Goal: Find specific fact: Find specific fact

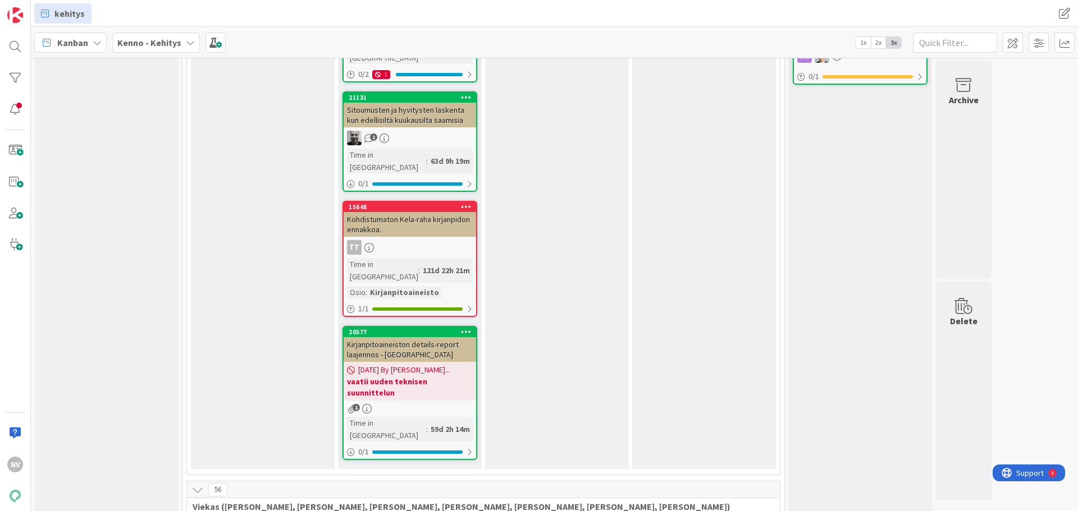
click at [188, 44] on icon at bounding box center [190, 42] width 9 height 9
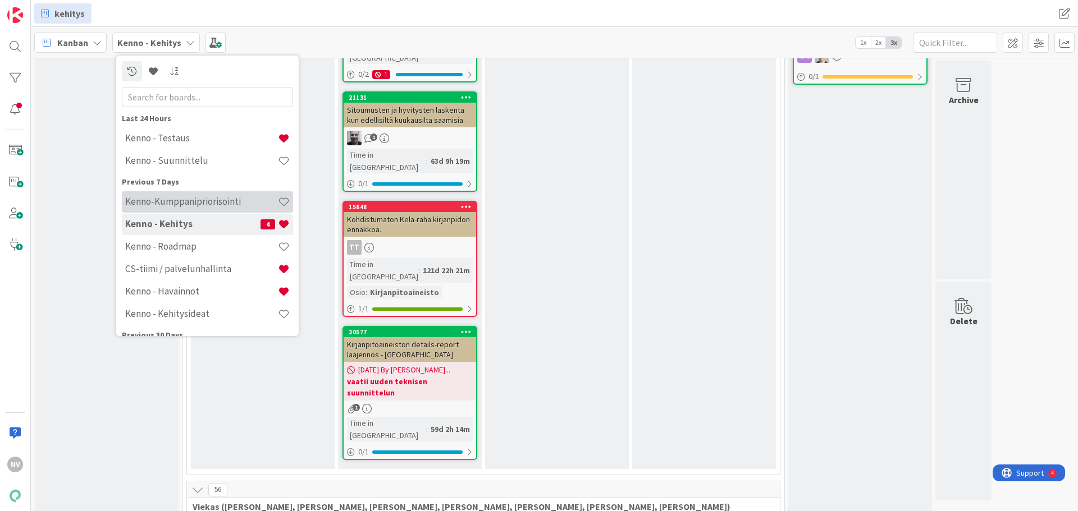
click at [203, 202] on h4 "Kenno-Kumppanipriorisointi" at bounding box center [201, 201] width 153 height 11
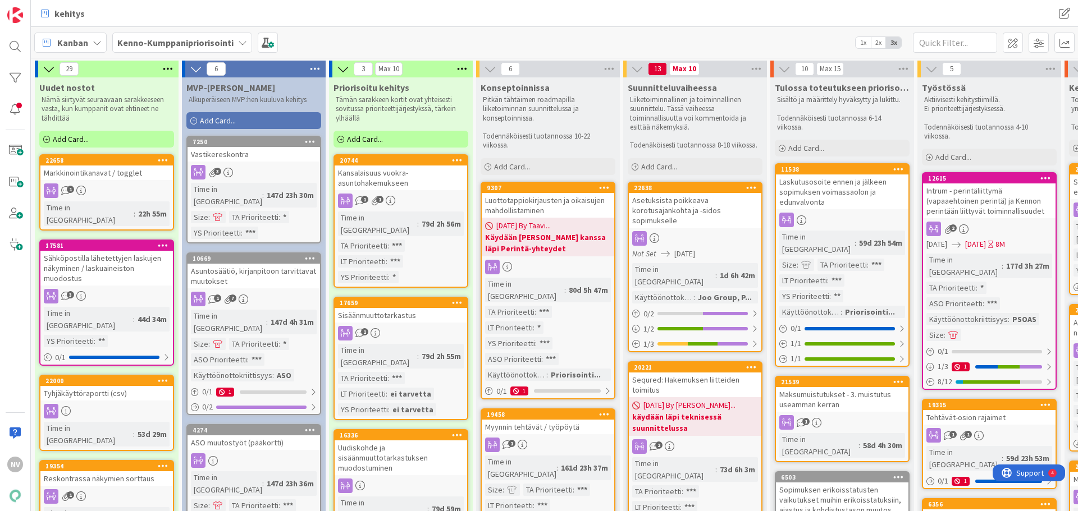
click at [578, 9] on div "kehitys kehitys" at bounding box center [554, 13] width 1047 height 27
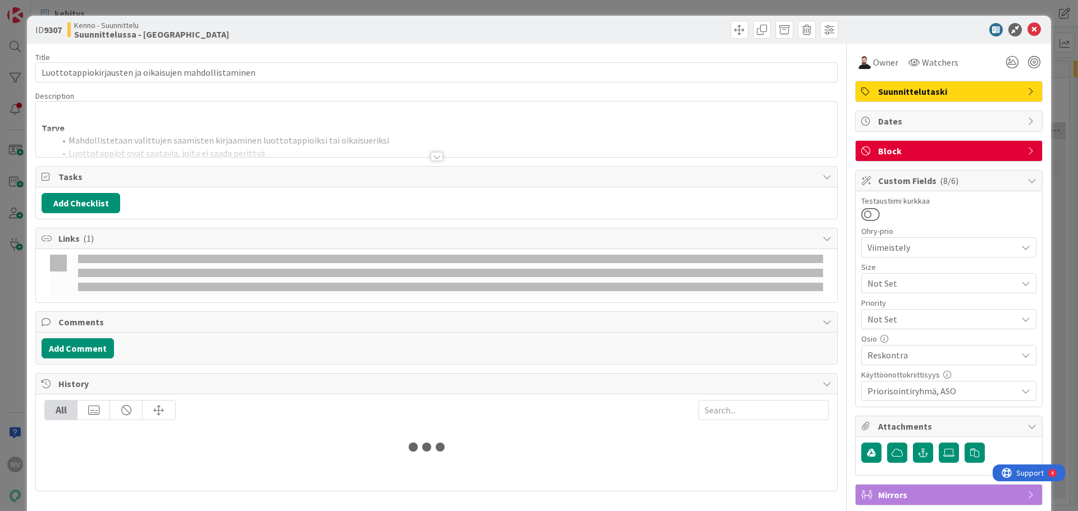
click at [432, 159] on div at bounding box center [436, 156] width 12 height 9
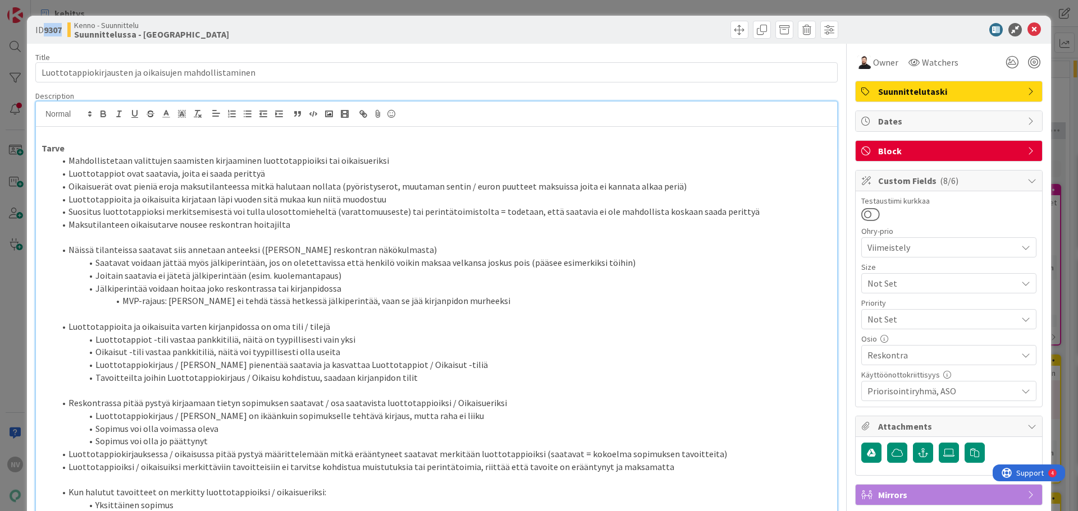
drag, startPoint x: 63, startPoint y: 30, endPoint x: 44, endPoint y: 30, distance: 18.5
click at [44, 30] on b "9307" at bounding box center [53, 29] width 18 height 11
copy b "9307"
click at [1029, 30] on icon at bounding box center [1033, 29] width 13 height 13
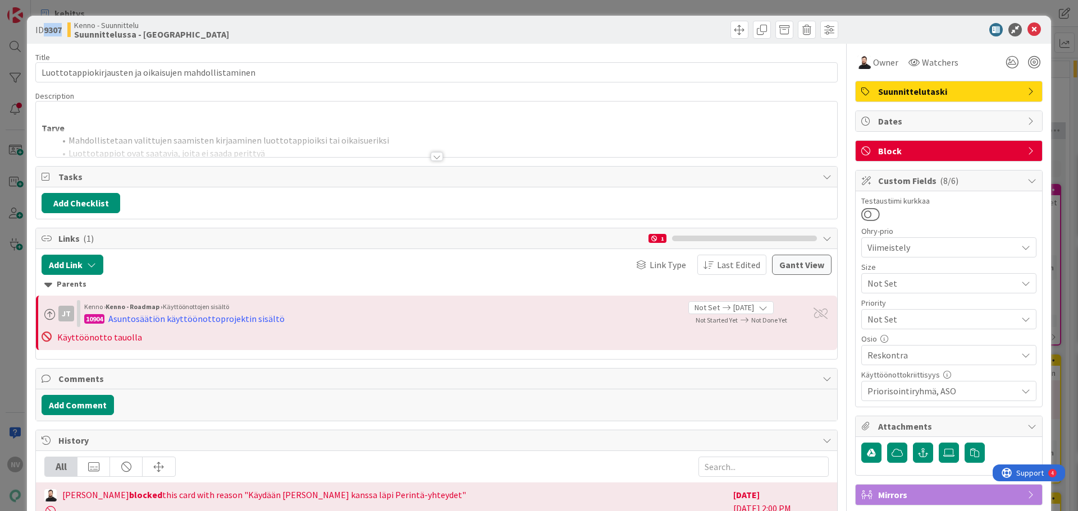
drag, startPoint x: 62, startPoint y: 31, endPoint x: 42, endPoint y: 28, distance: 20.4
click at [42, 28] on span "ID 9307" at bounding box center [48, 29] width 26 height 13
copy span "9307"
click at [1028, 26] on icon at bounding box center [1033, 29] width 13 height 13
